Goal: Task Accomplishment & Management: Manage account settings

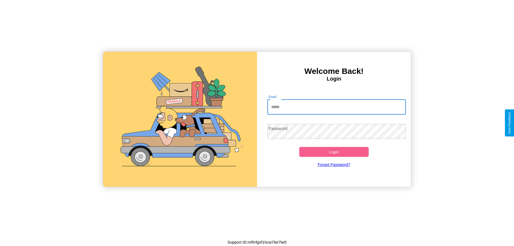
click at [337, 107] on input "Email" at bounding box center [337, 107] width 139 height 15
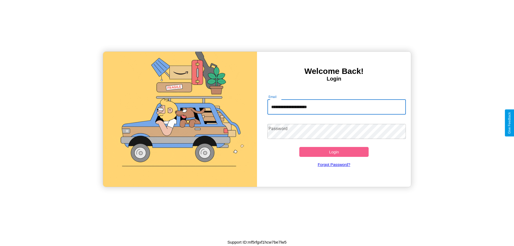
type input "**********"
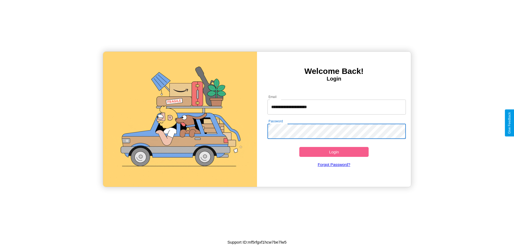
click at [334, 152] on button "Login" at bounding box center [333, 152] width 69 height 10
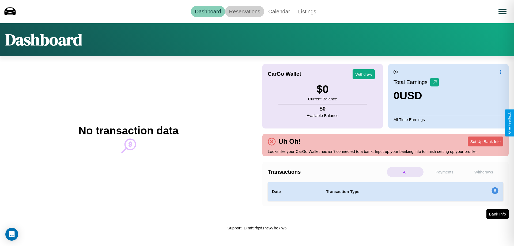
click at [245, 11] on link "Reservations" at bounding box center [244, 11] width 39 height 11
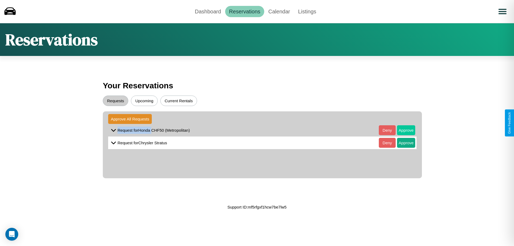
click at [402, 130] on button "Approve" at bounding box center [406, 130] width 18 height 10
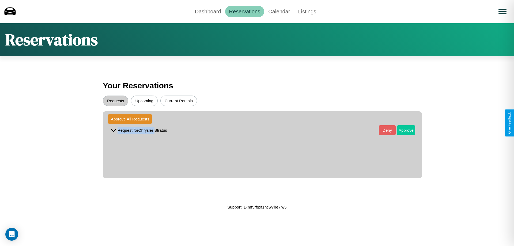
click at [402, 130] on button "Approve" at bounding box center [406, 130] width 18 height 10
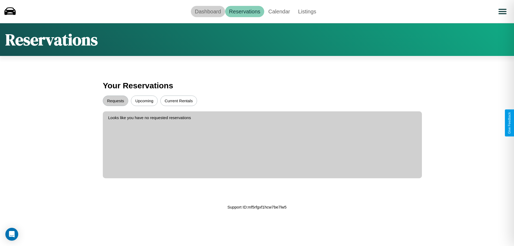
click at [208, 11] on link "Dashboard" at bounding box center [208, 11] width 34 height 11
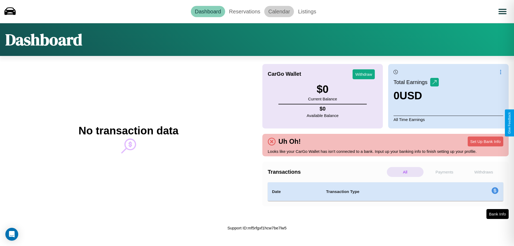
click at [279, 11] on link "Calendar" at bounding box center [279, 11] width 30 height 11
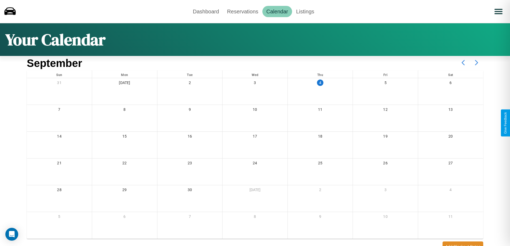
click at [477, 63] on icon at bounding box center [476, 62] width 13 height 13
